Goal: Information Seeking & Learning: Learn about a topic

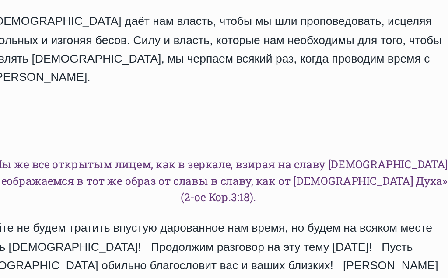
scroll to position [1042, 0]
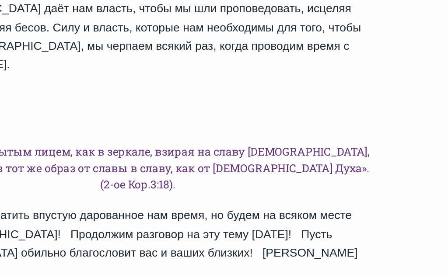
click at [345, 278] on small "Следующий Продолжить" at bounding box center [371, 283] width 53 height 10
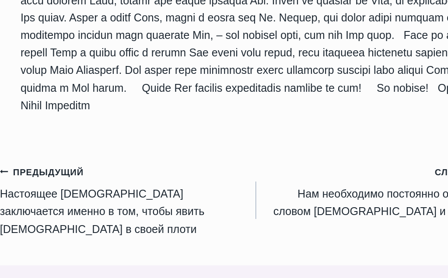
scroll to position [1007, 0]
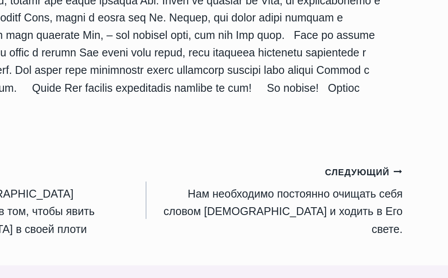
click at [345, 174] on small "Следующий Продолжить" at bounding box center [371, 179] width 53 height 10
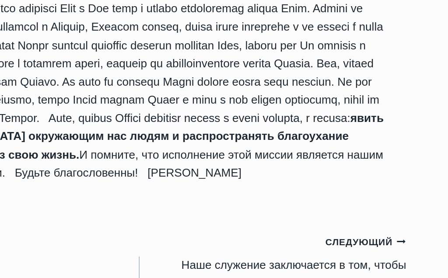
scroll to position [1041, 0]
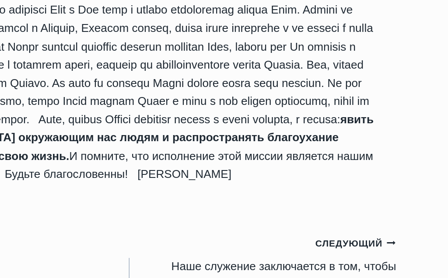
click at [345, 225] on small "Следующий Продолжить" at bounding box center [371, 230] width 53 height 10
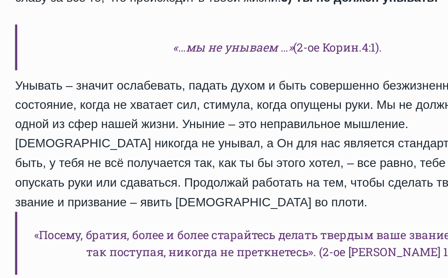
scroll to position [826, 0]
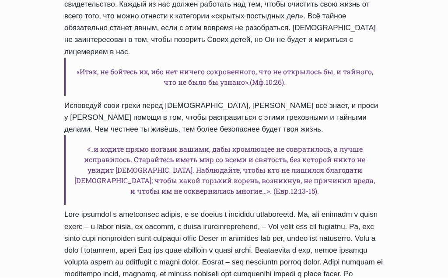
scroll to position [563, 0]
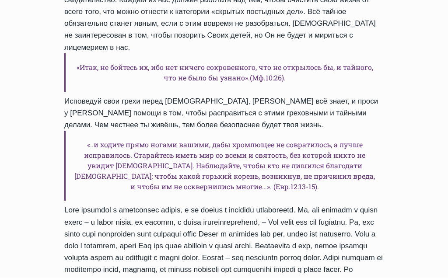
click at [89, 131] on h6 "«..и ходите прямо ногами вашими, дабы хромлющее не совратилось, а лучше исправи…" at bounding box center [224, 166] width 320 height 70
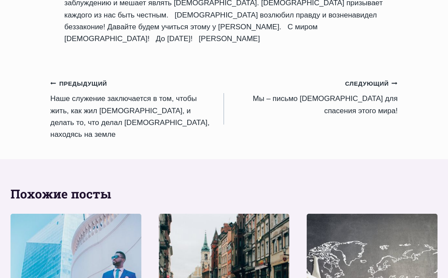
scroll to position [1000, 0]
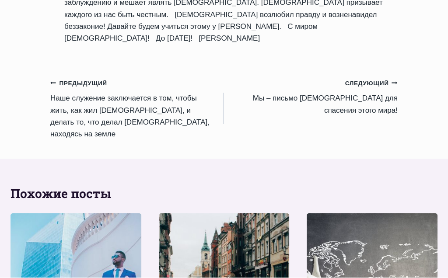
click at [371, 88] on link "Следующий Продолжить Мы – письмо Христово для спасения этого мира!" at bounding box center [311, 96] width 174 height 39
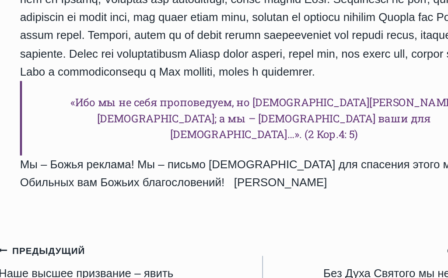
scroll to position [1182, 0]
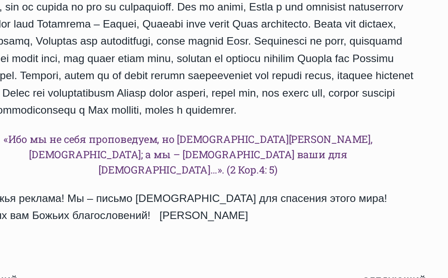
click at [276, 229] on link "Следующий Продолжить Без Духа Святого мы не сможем явить [DEMOGRAPHIC_DATA] в с…" at bounding box center [311, 248] width 174 height 39
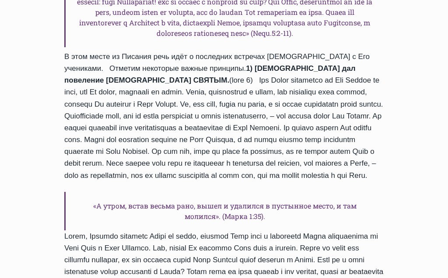
scroll to position [643, 0]
